Goal: Transaction & Acquisition: Subscribe to service/newsletter

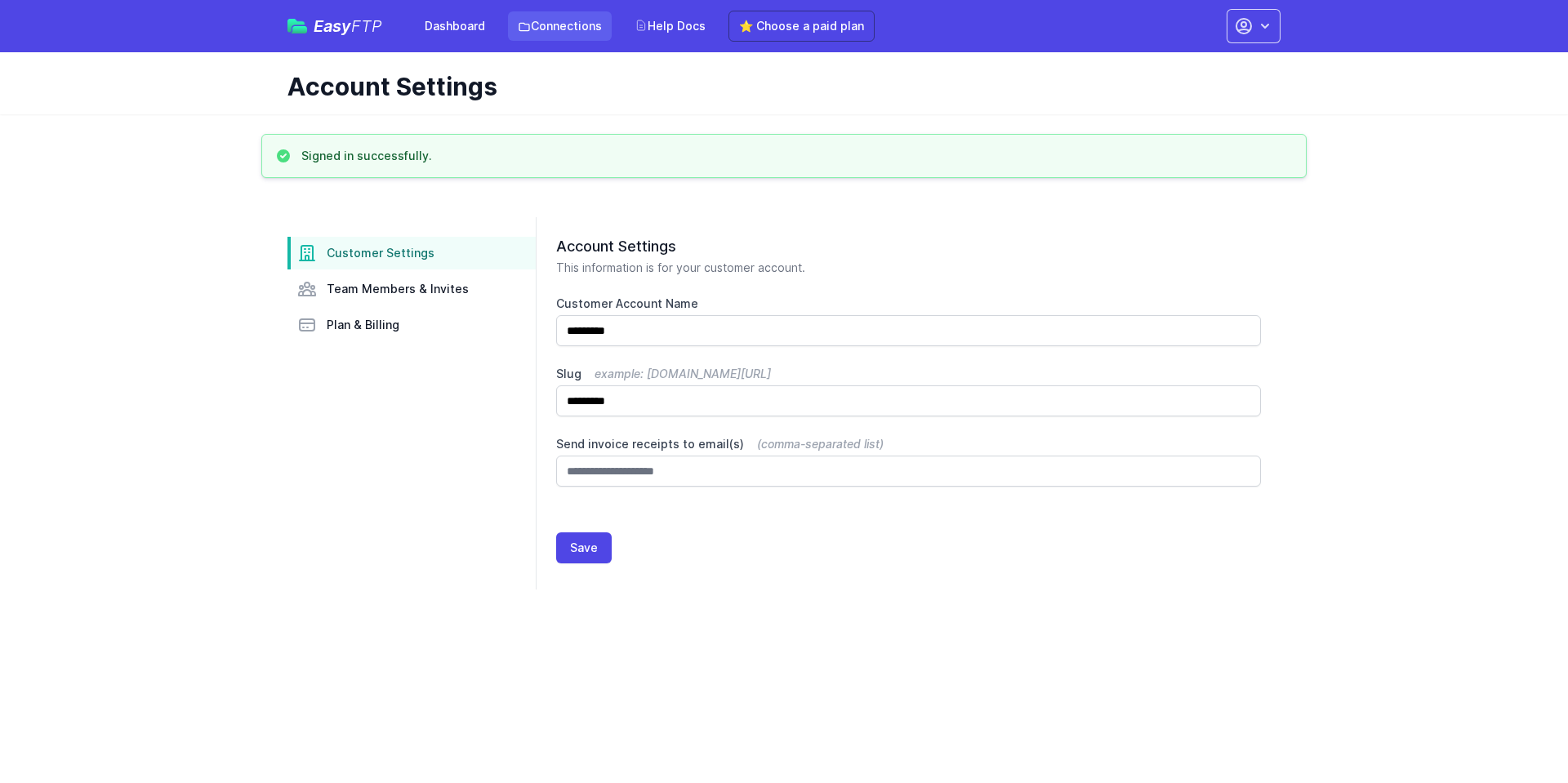
click at [561, 31] on link "Connections" at bounding box center [560, 25] width 104 height 30
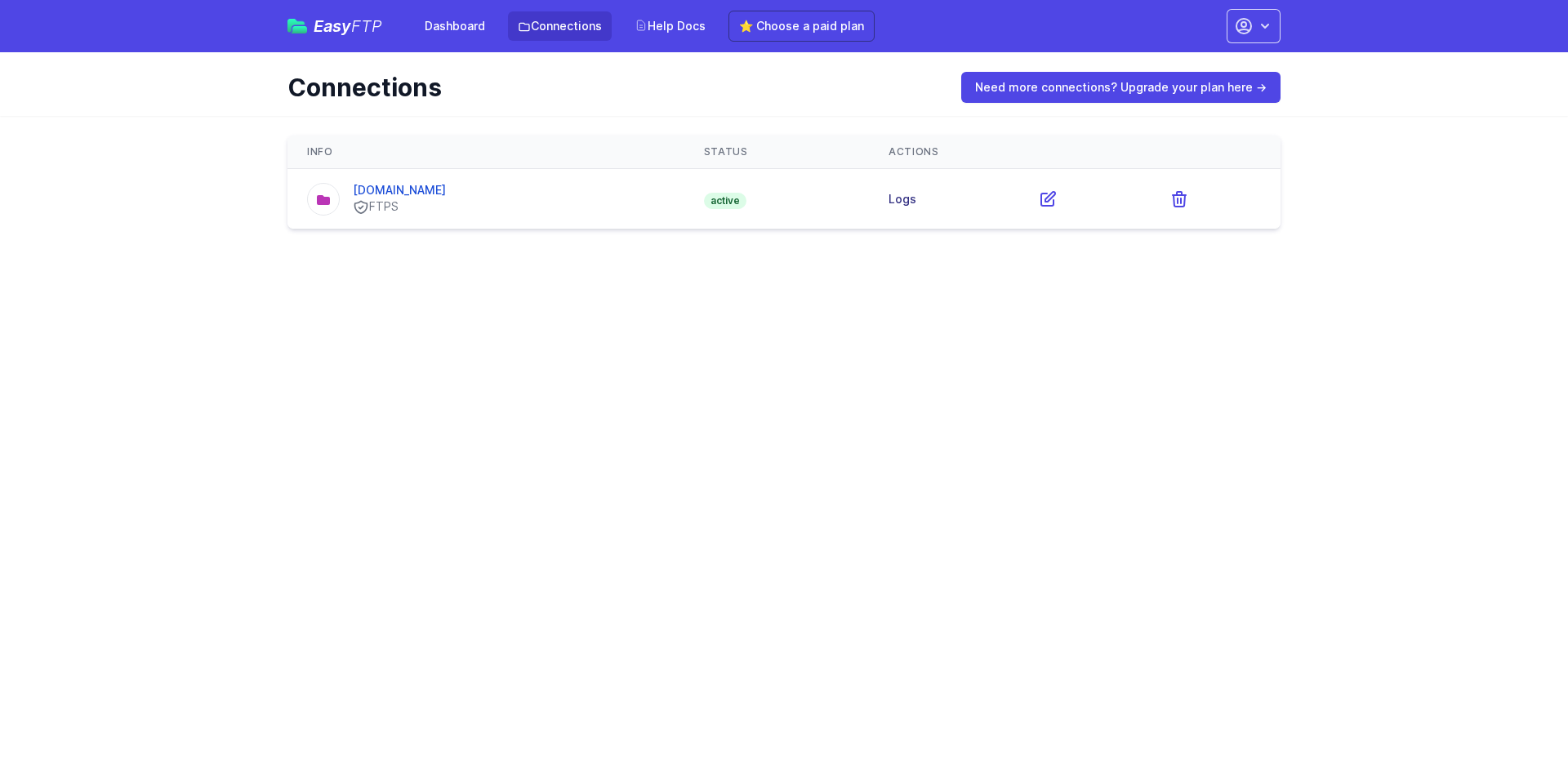
click at [911, 197] on link "Logs" at bounding box center [902, 199] width 28 height 14
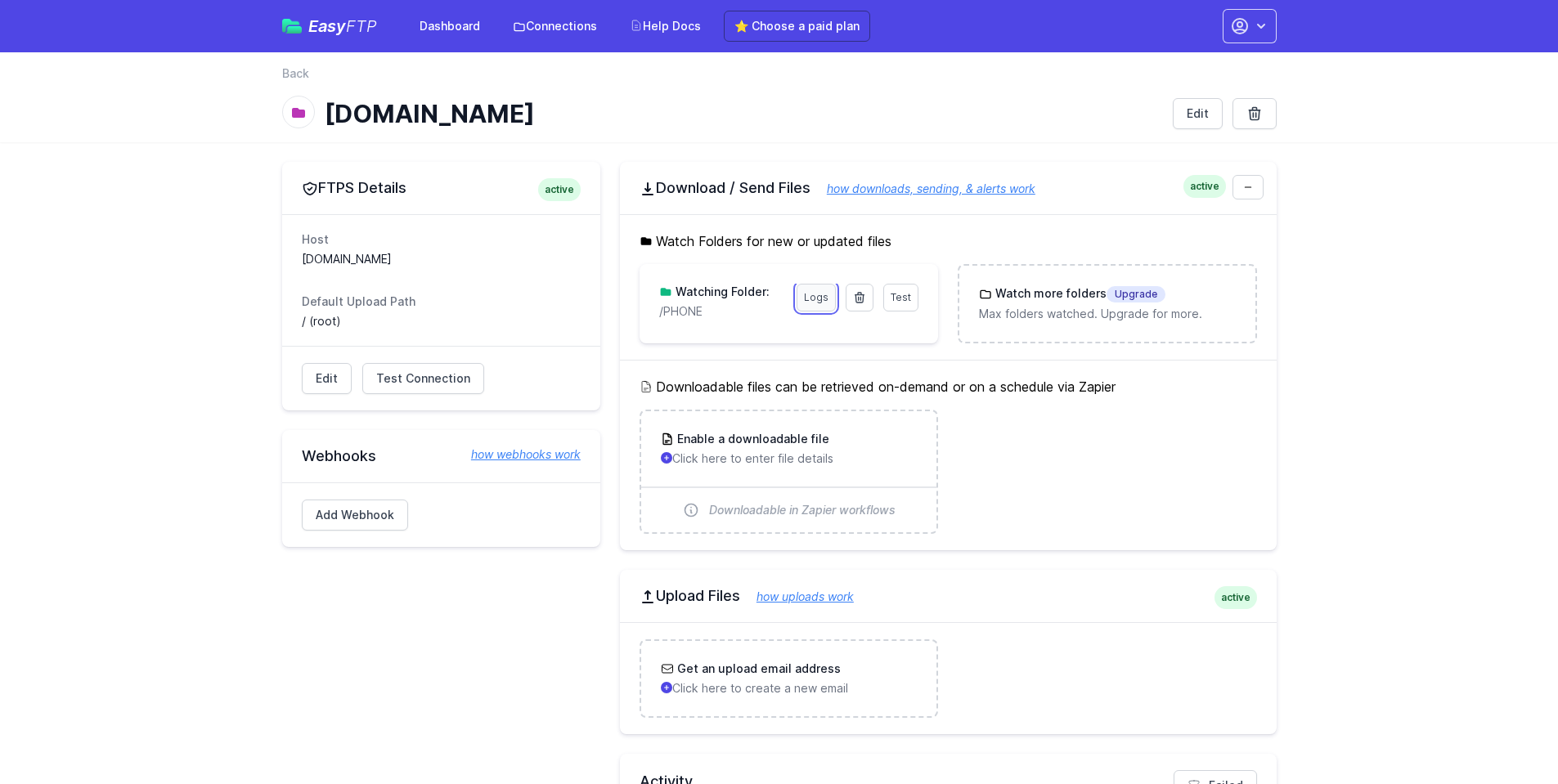
click at [820, 298] on link "Logs" at bounding box center [816, 298] width 39 height 28
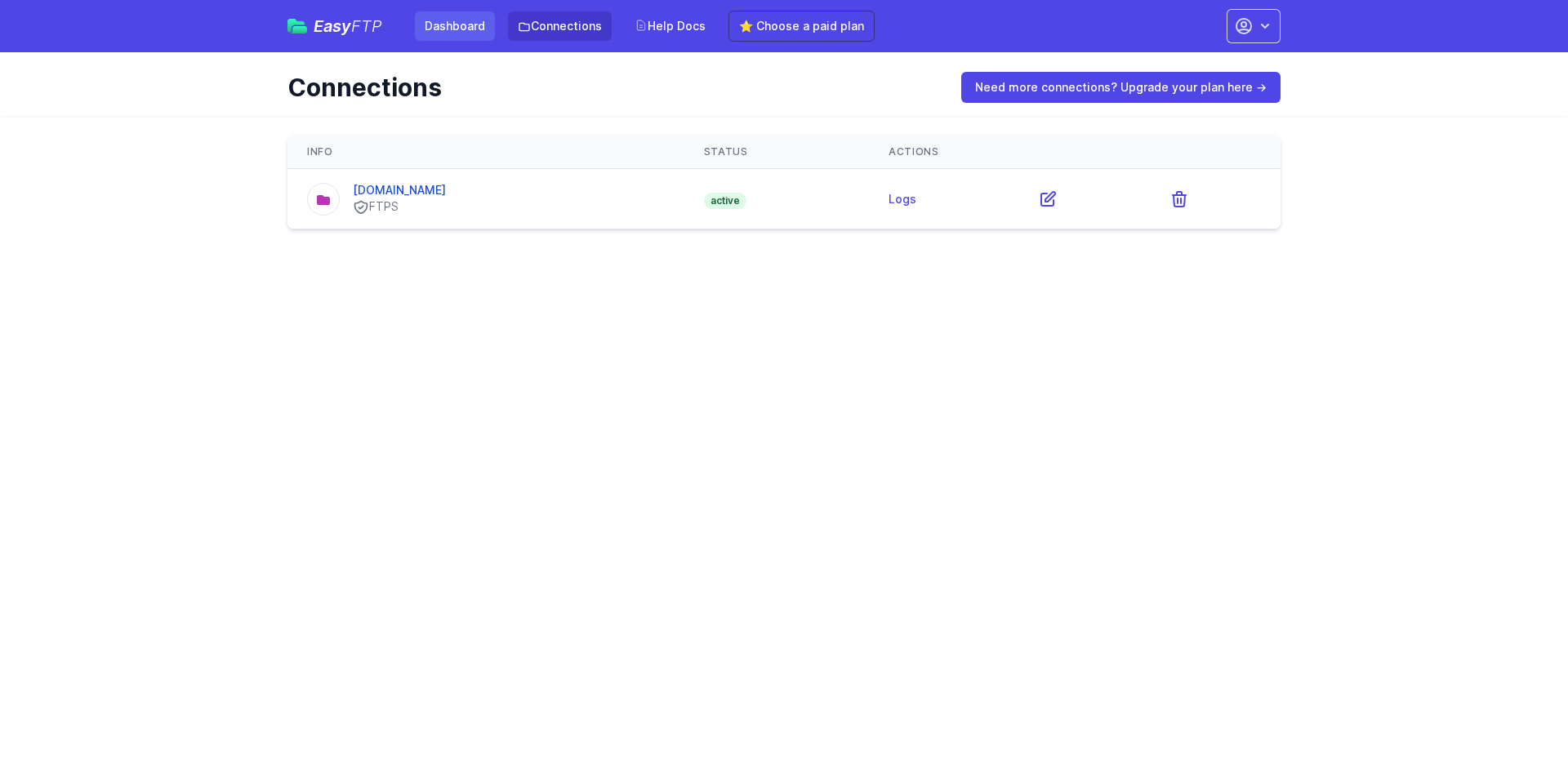
click at [446, 24] on link "Dashboard" at bounding box center [454, 25] width 80 height 30
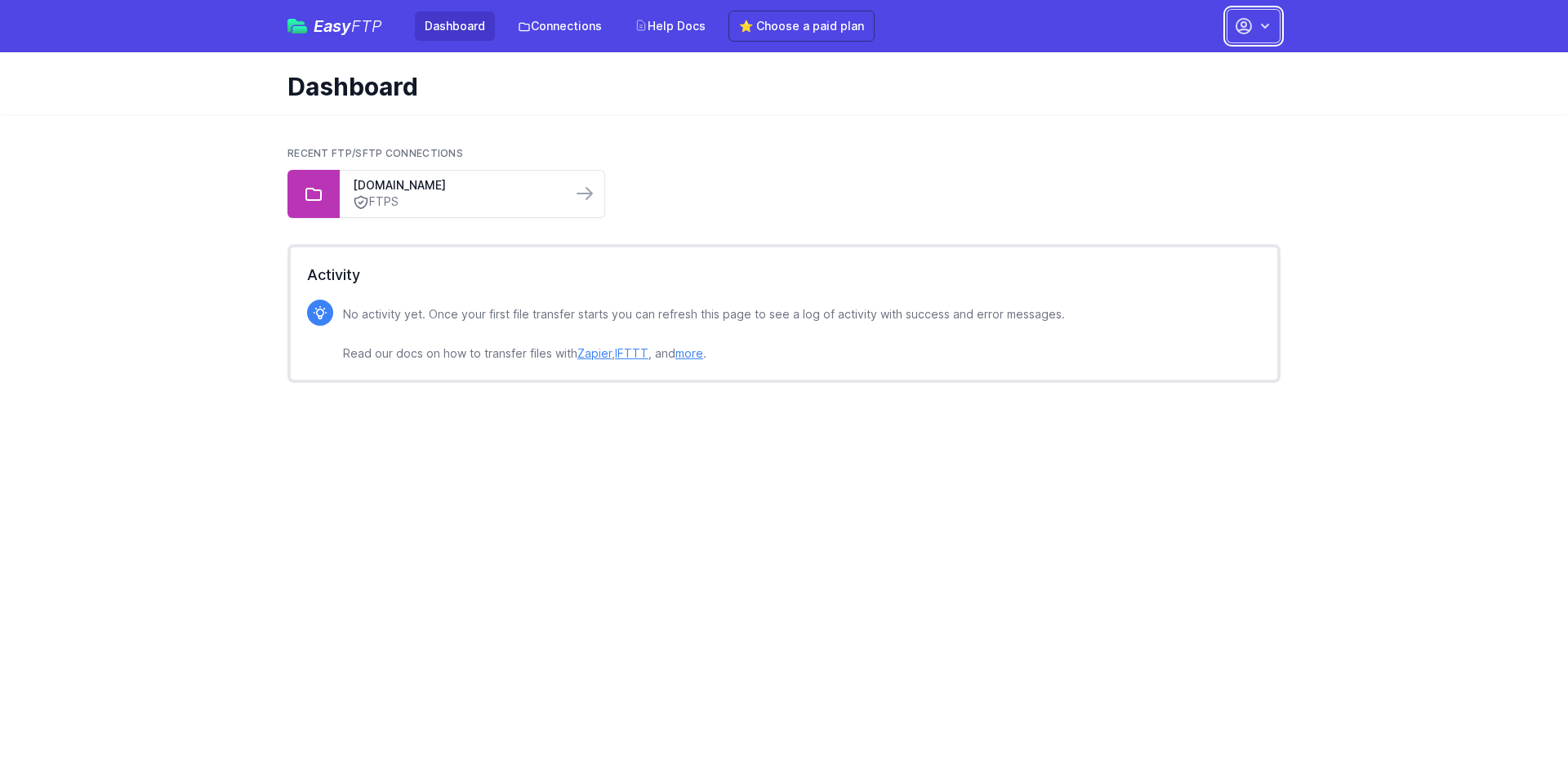
click at [1273, 27] on button "button" at bounding box center [1253, 26] width 54 height 34
click at [1186, 68] on link "Account Settings" at bounding box center [1202, 67] width 157 height 30
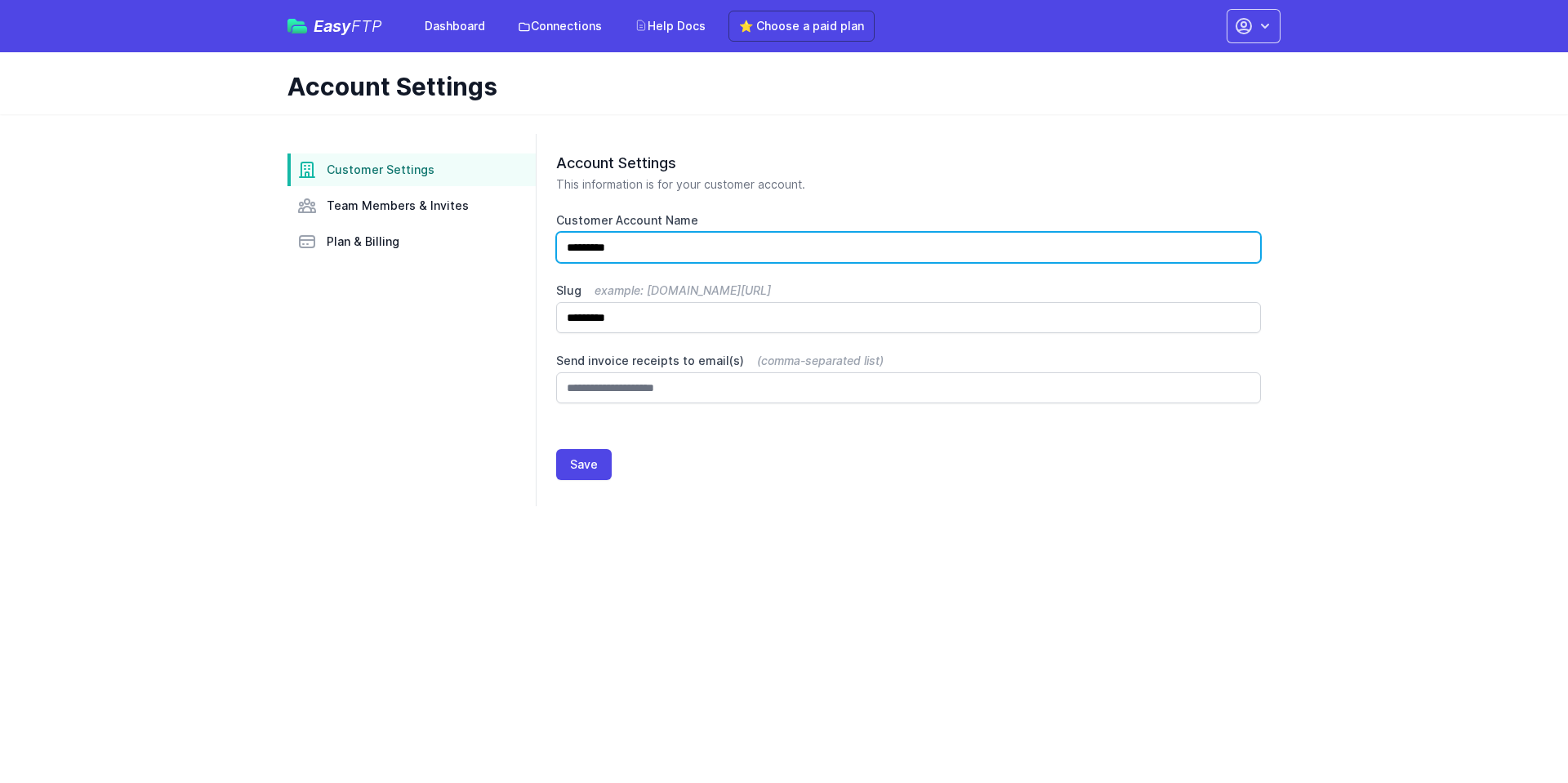
click at [646, 251] on input "*********" at bounding box center [909, 247] width 705 height 31
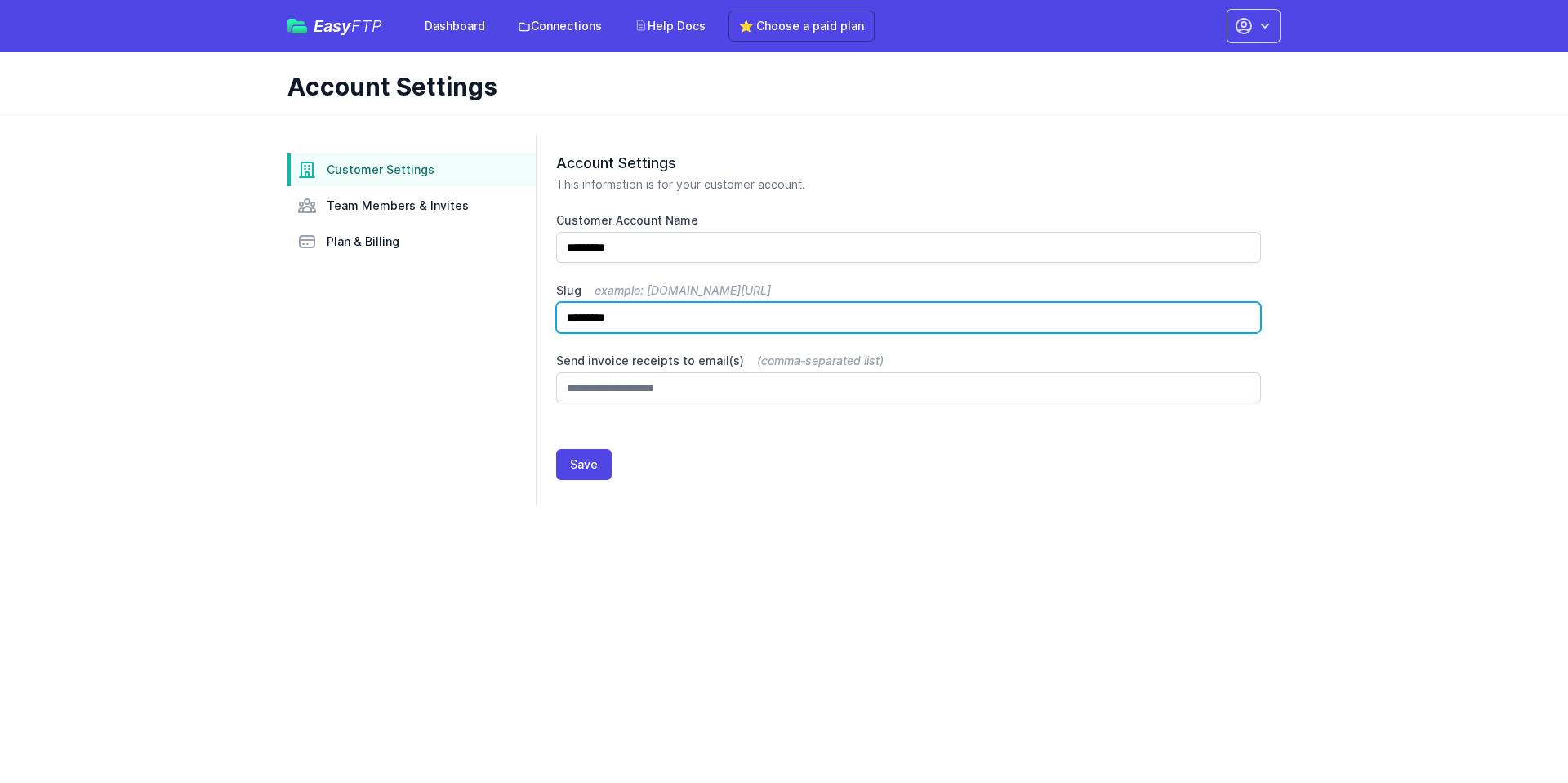
click at [640, 316] on input "*********" at bounding box center [909, 318] width 705 height 31
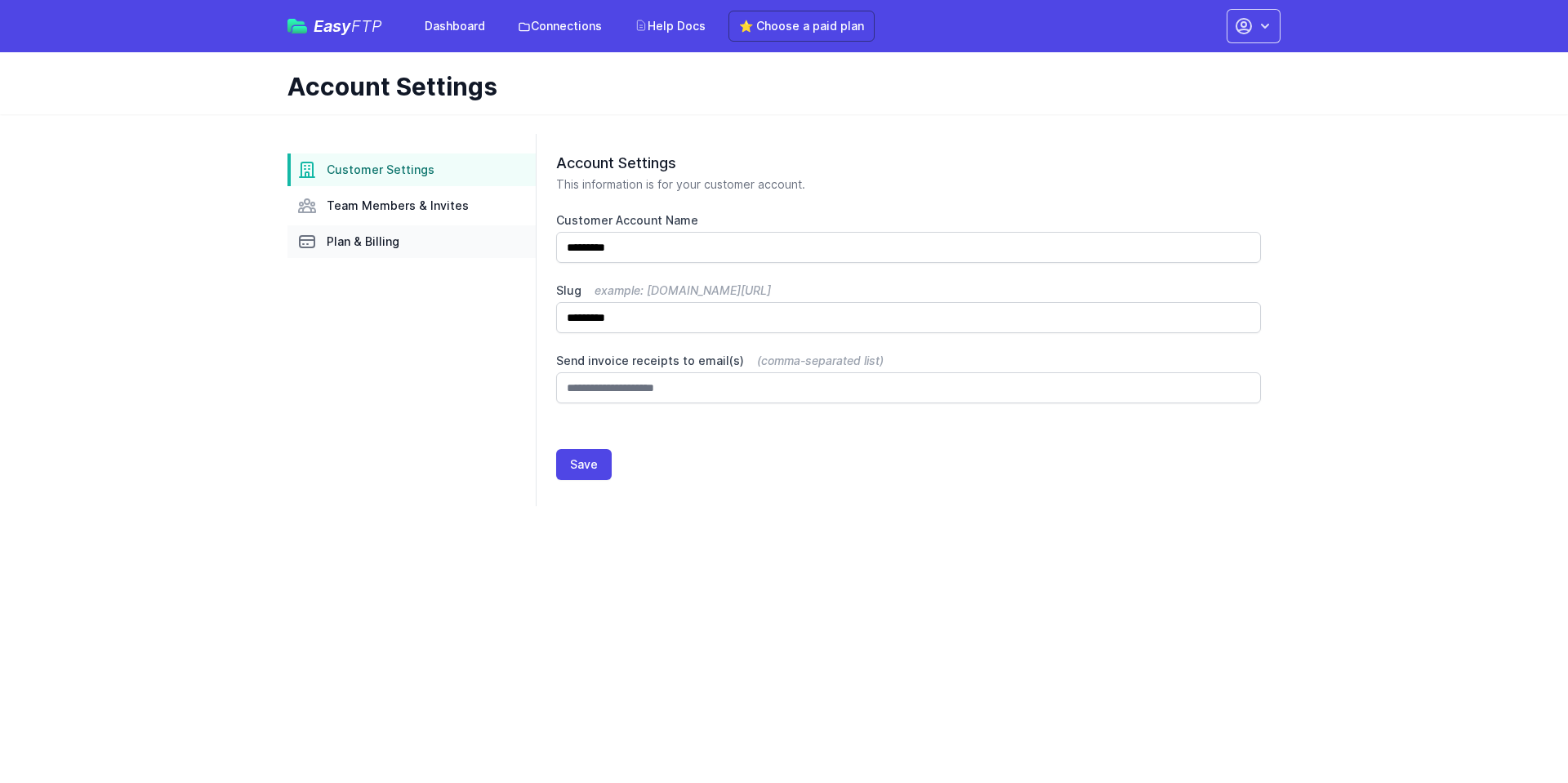
click at [369, 237] on span "Plan & Billing" at bounding box center [364, 241] width 73 height 16
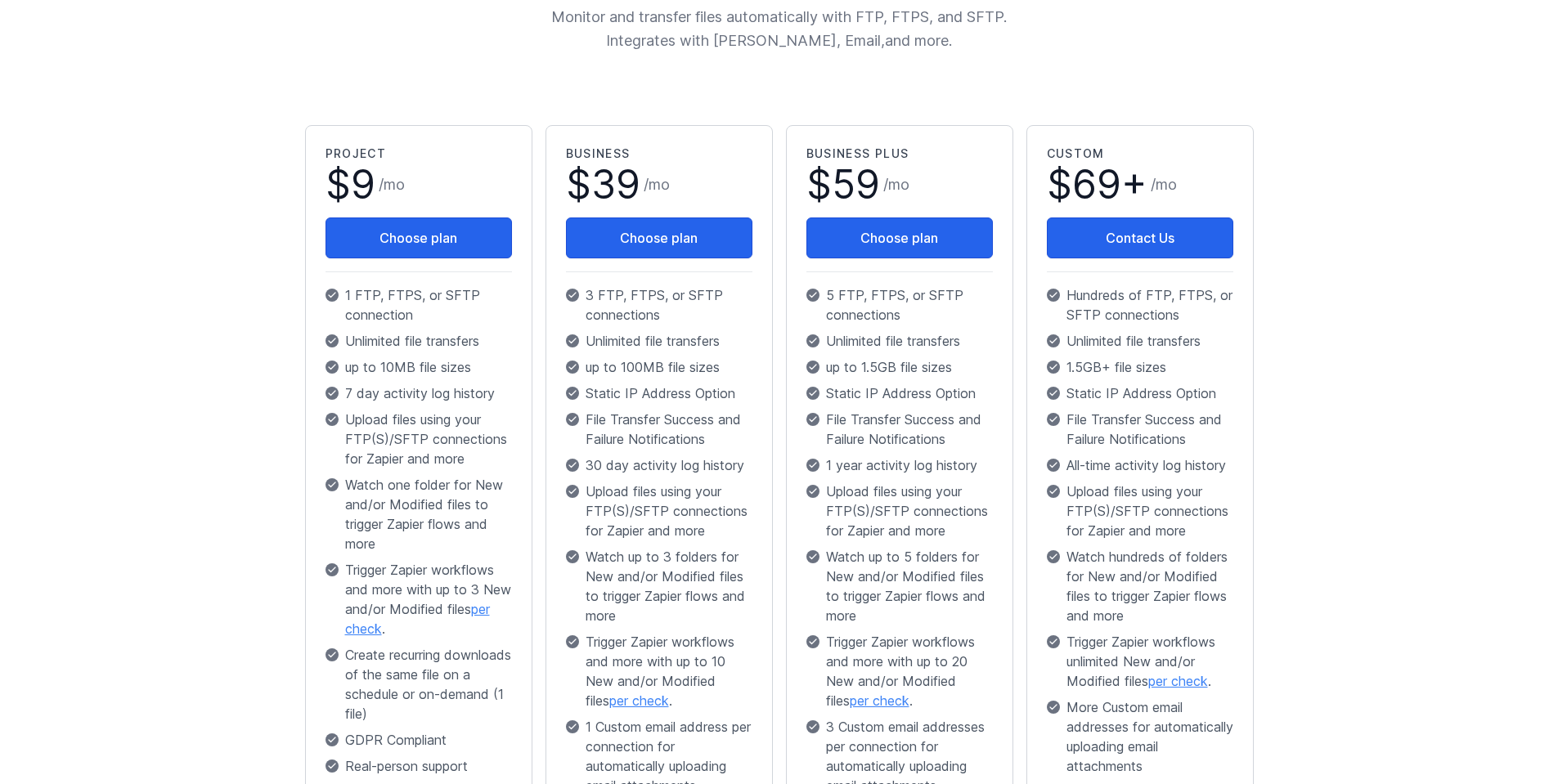
scroll to position [245, 0]
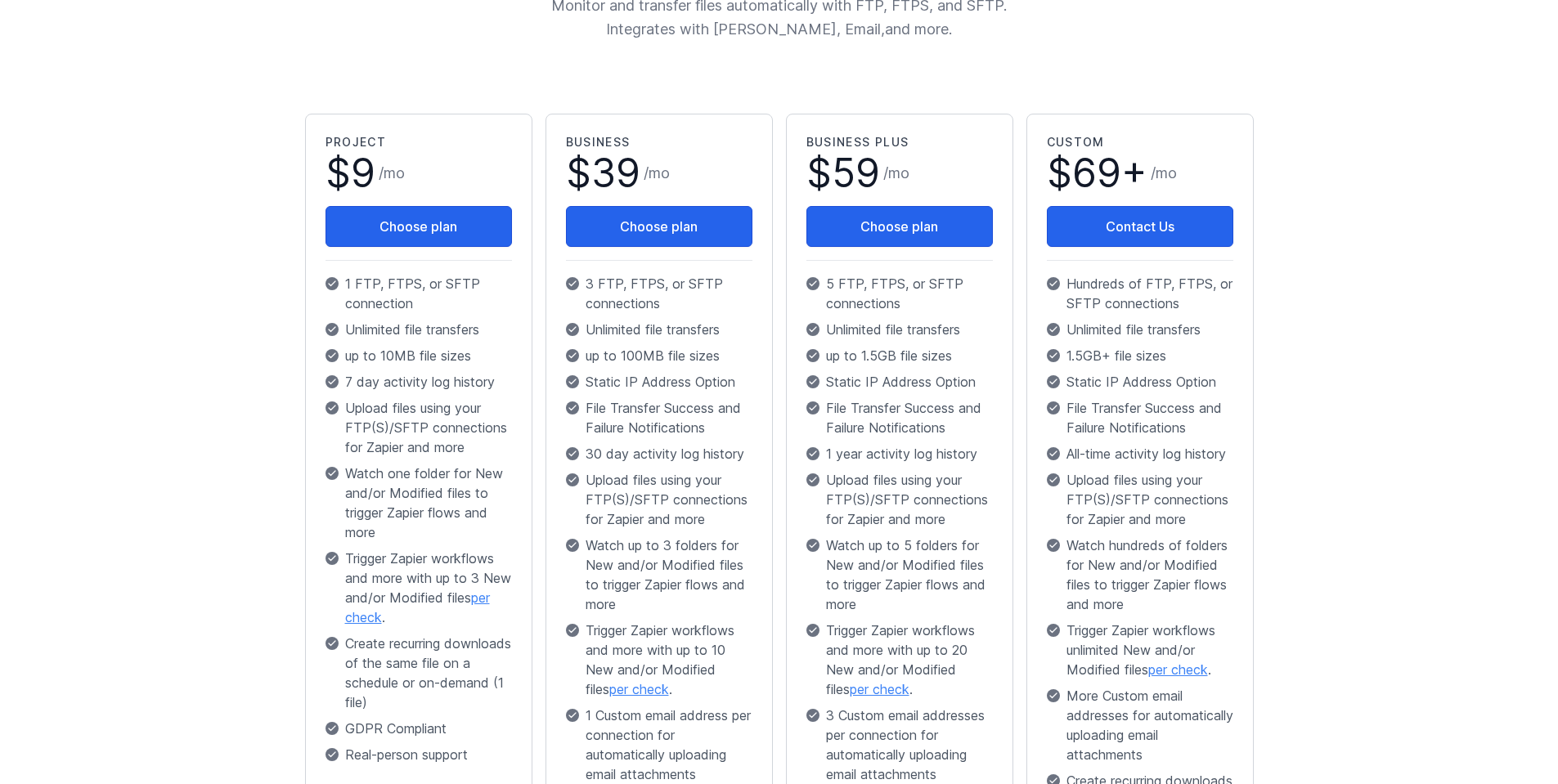
click at [213, 432] on main "Plans Monitor and transfer files automatically with FTP, FTPS, and SFTP. Integr…" at bounding box center [779, 461] width 1558 height 1184
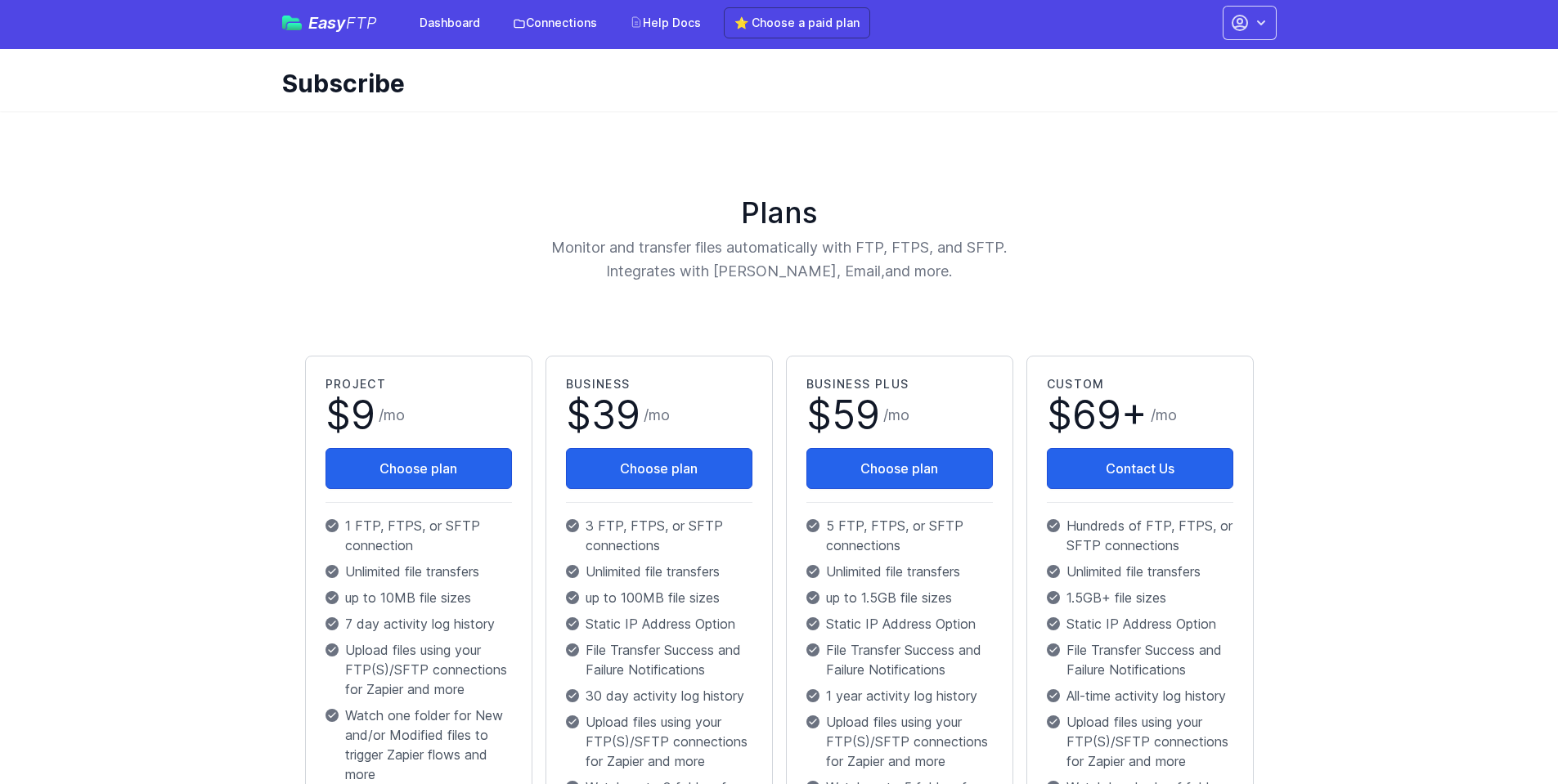
scroll to position [0, 0]
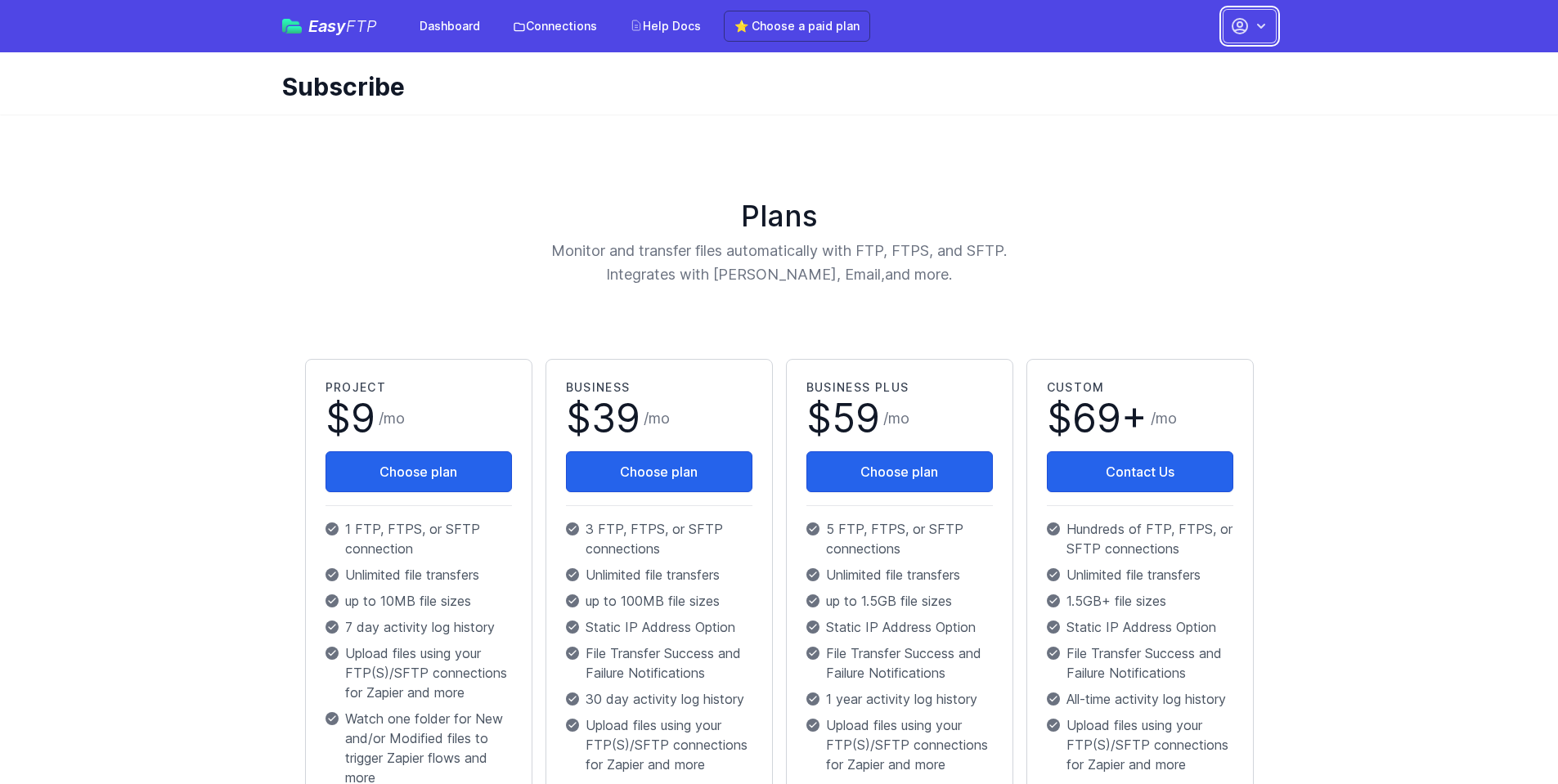
click at [1262, 26] on icon "button" at bounding box center [1261, 26] width 9 height 5
click at [1088, 149] on div "Plans Monitor and transfer files automatically with FTP, FTPS, and SFTP. Integr…" at bounding box center [779, 707] width 994 height 1145
click at [1171, 268] on div "Plans Monitor and transfer files automatically with FTP, FTPS, and SFTP. Integr…" at bounding box center [779, 243] width 962 height 88
click at [944, 137] on div "Plans Monitor and transfer files automatically with FTP, FTPS, and SFTP. Integr…" at bounding box center [779, 707] width 994 height 1145
click at [940, 114] on div "Subscribe" at bounding box center [779, 83] width 1047 height 62
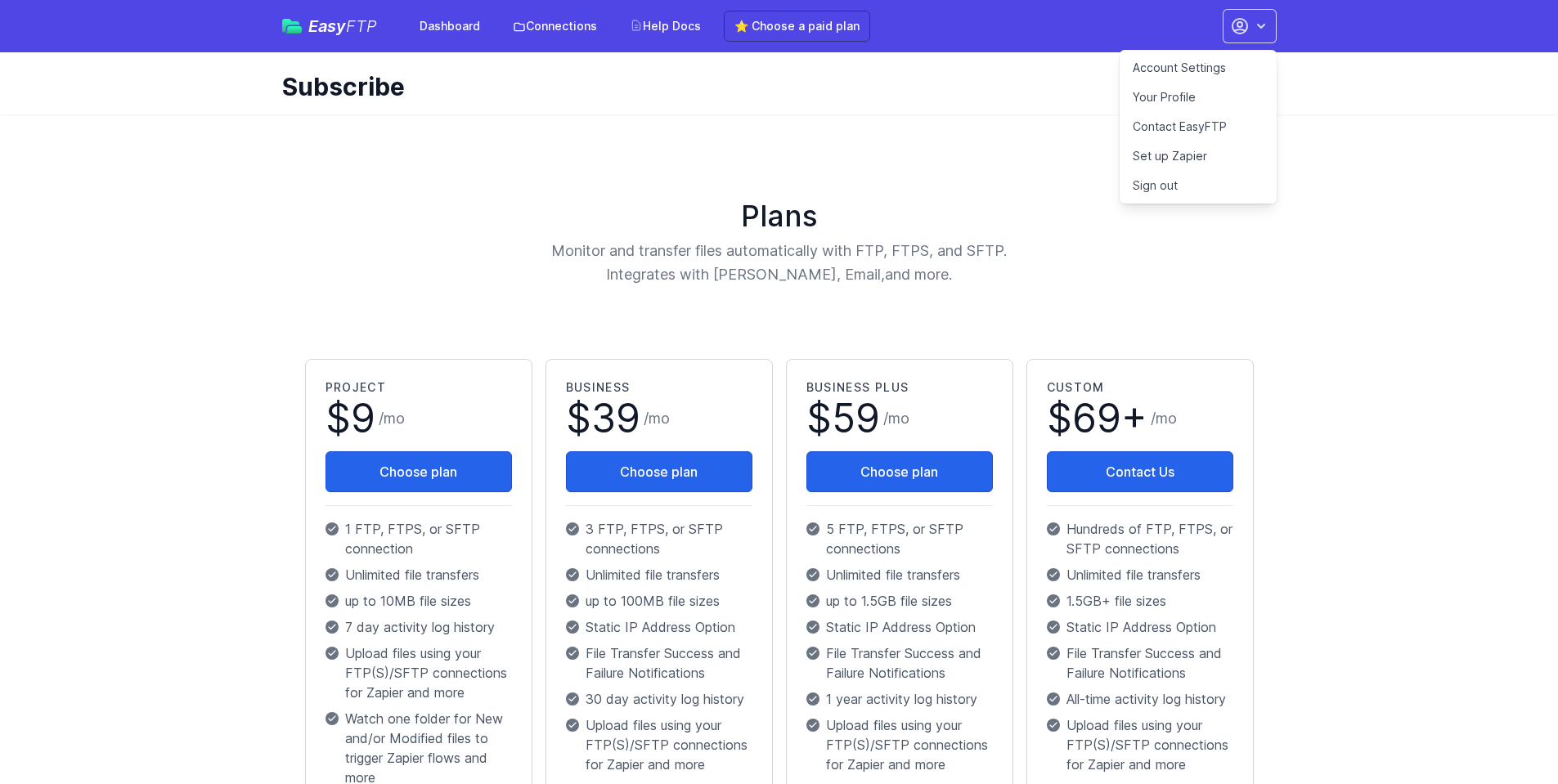
click at [1026, 41] on div "Easy FTP Dashboard Connections Help Docs ⭐ Choose a paid plan Account Settings …" at bounding box center [779, 26] width 994 height 53
click at [1026, 111] on div "Subscribe" at bounding box center [779, 83] width 1047 height 62
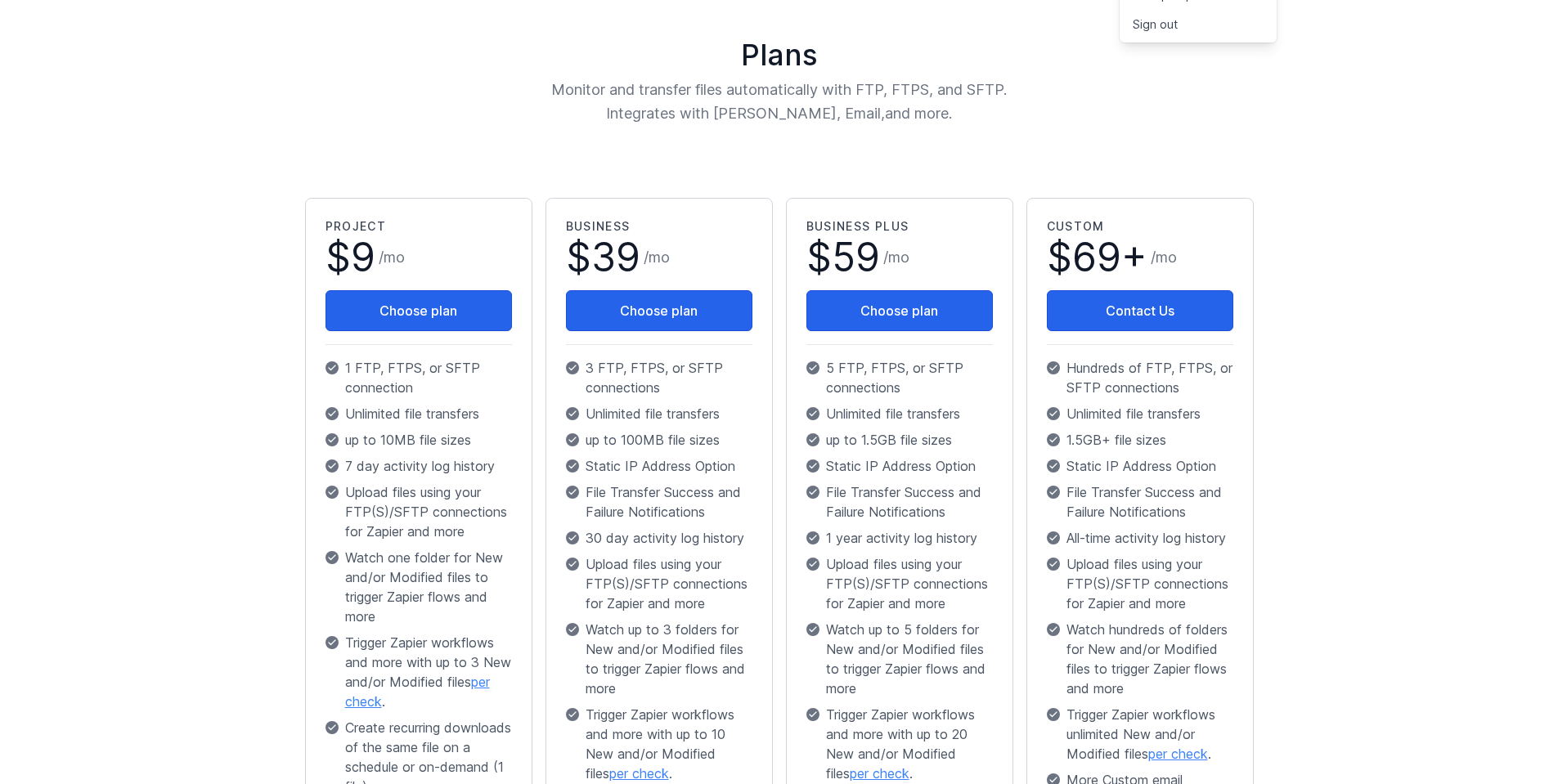
scroll to position [163, 0]
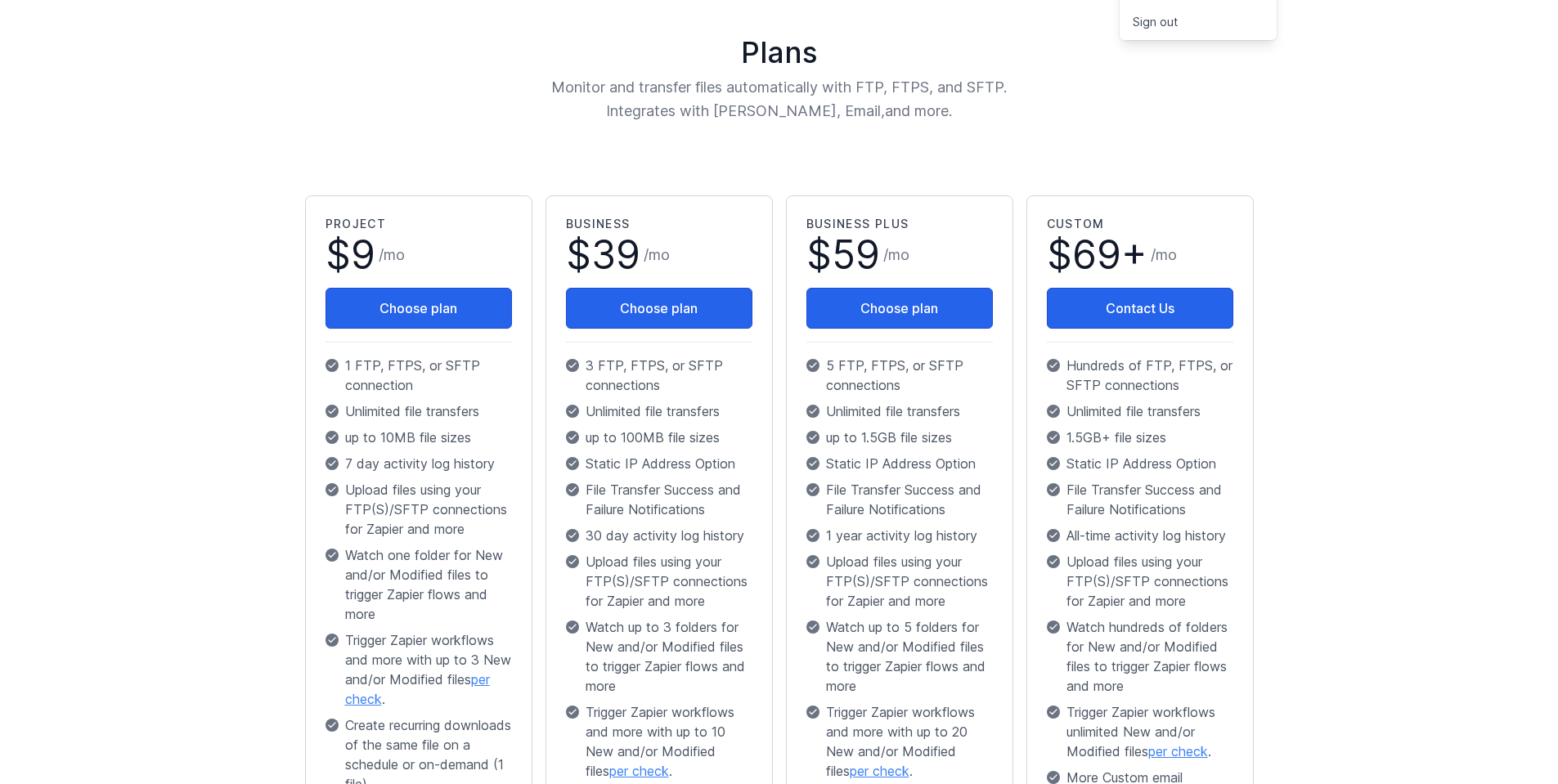
click at [1347, 347] on main "Plans Monitor and transfer files automatically with FTP, FTPS, and SFTP. Integr…" at bounding box center [779, 543] width 1558 height 1184
click at [348, 77] on div "Plans Monitor and transfer files automatically with FTP, FTPS, and SFTP. Integr…" at bounding box center [779, 79] width 962 height 88
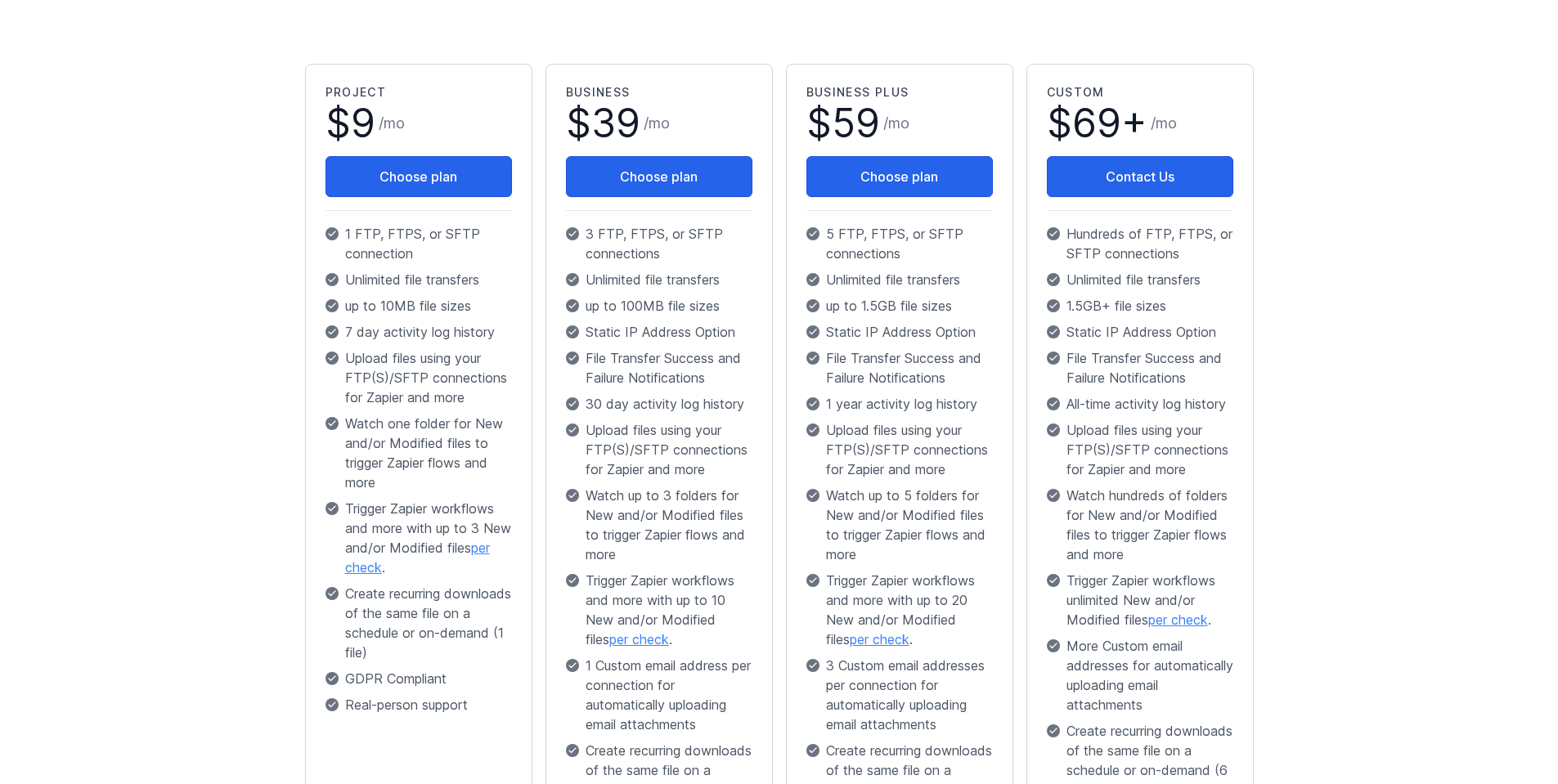
scroll to position [269, 0]
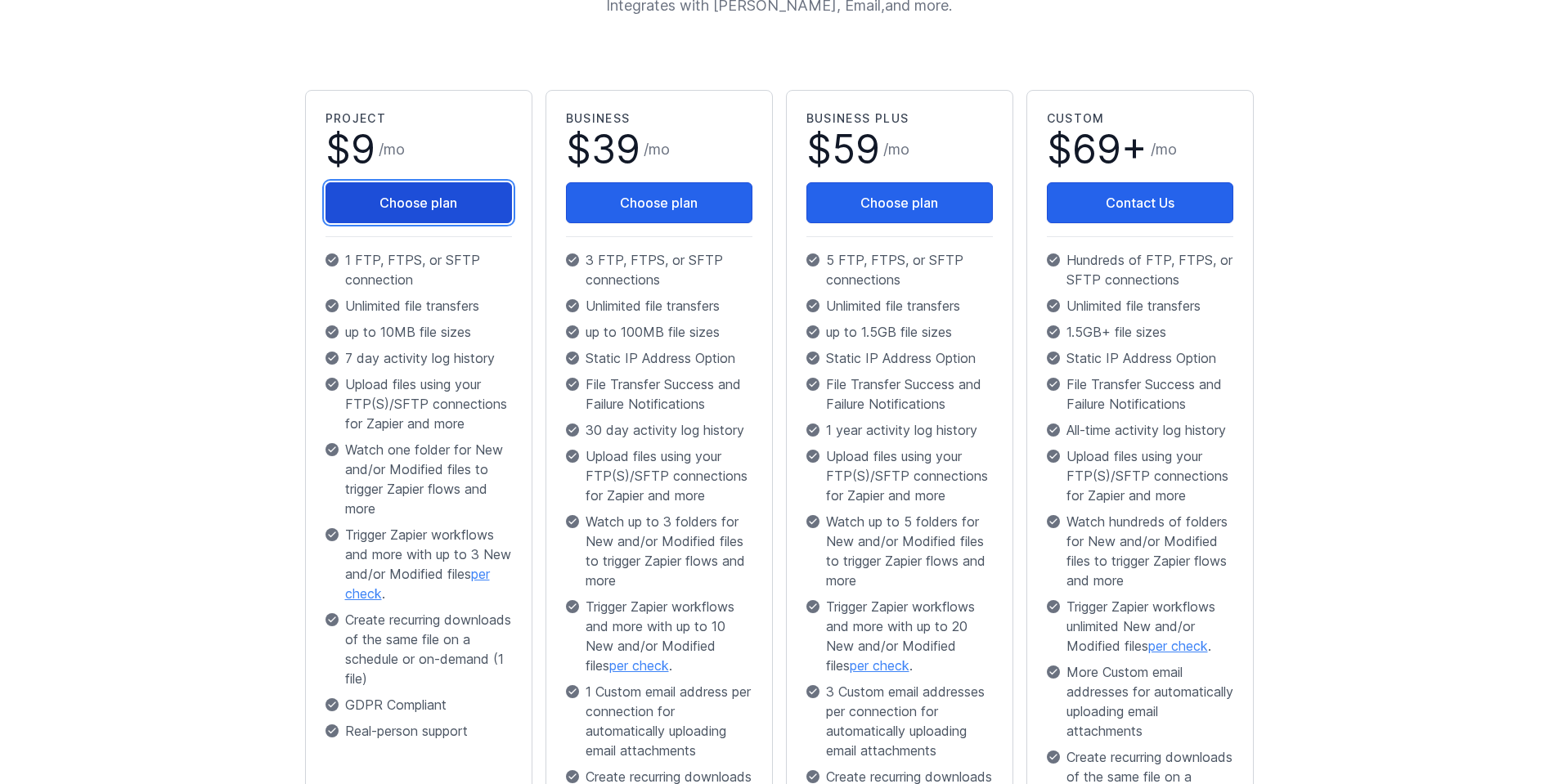
click at [407, 206] on button "Choose plan" at bounding box center [418, 202] width 186 height 41
